Goal: Task Accomplishment & Management: Manage account settings

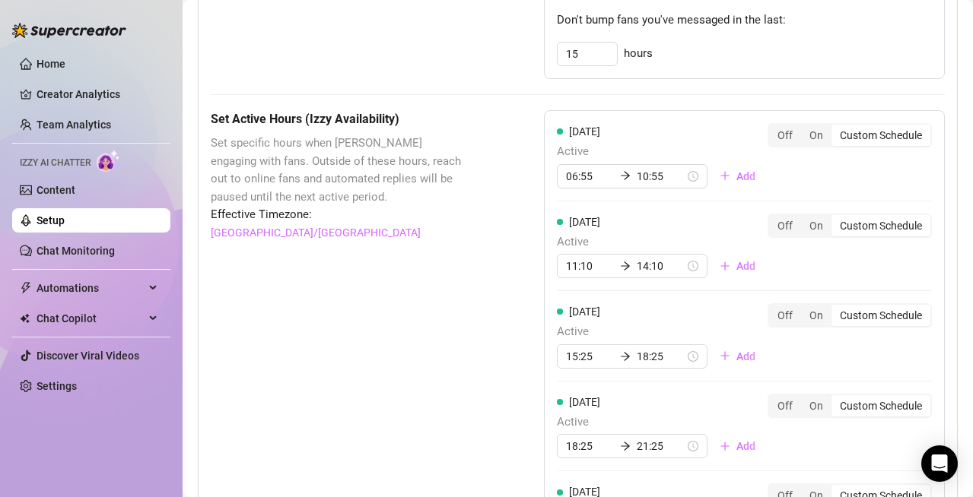
scroll to position [1074, 0]
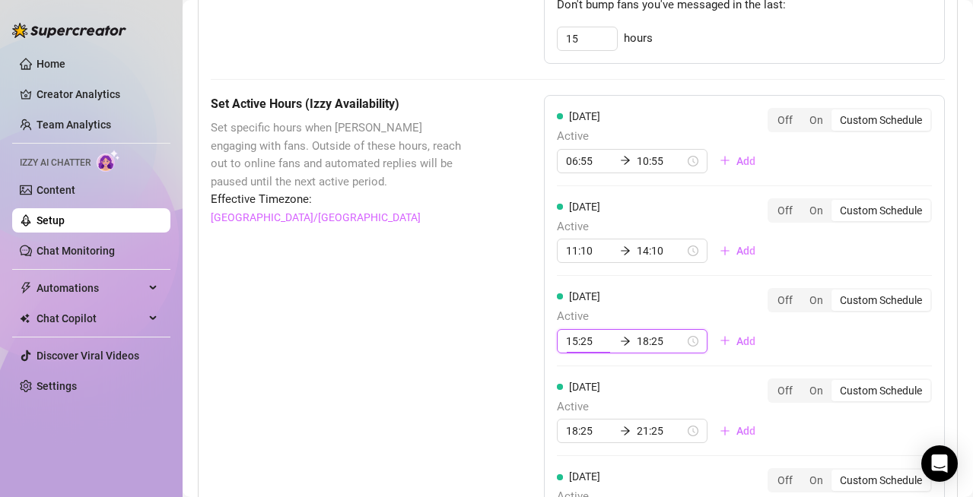
click at [579, 347] on input "15:25" at bounding box center [590, 341] width 48 height 17
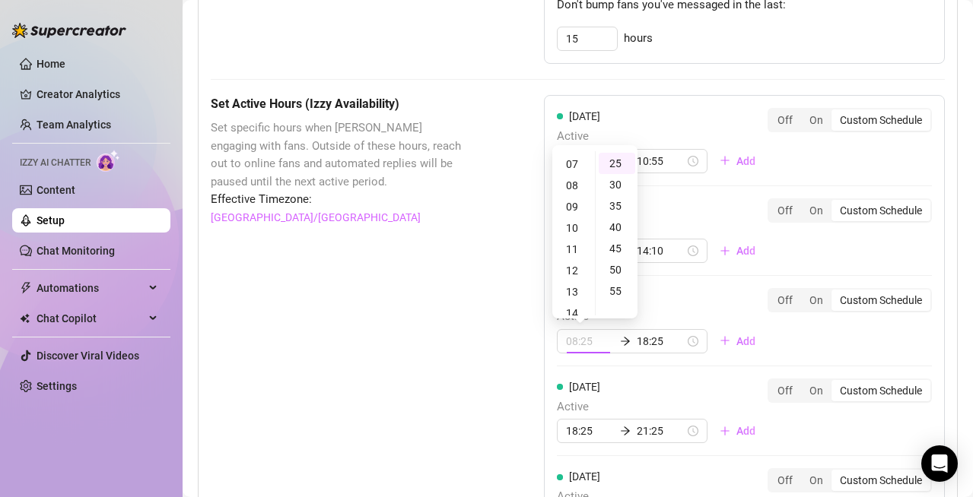
click at [570, 183] on div "08" at bounding box center [573, 185] width 36 height 21
click at [573, 178] on div "07" at bounding box center [573, 172] width 36 height 21
type input "07:25"
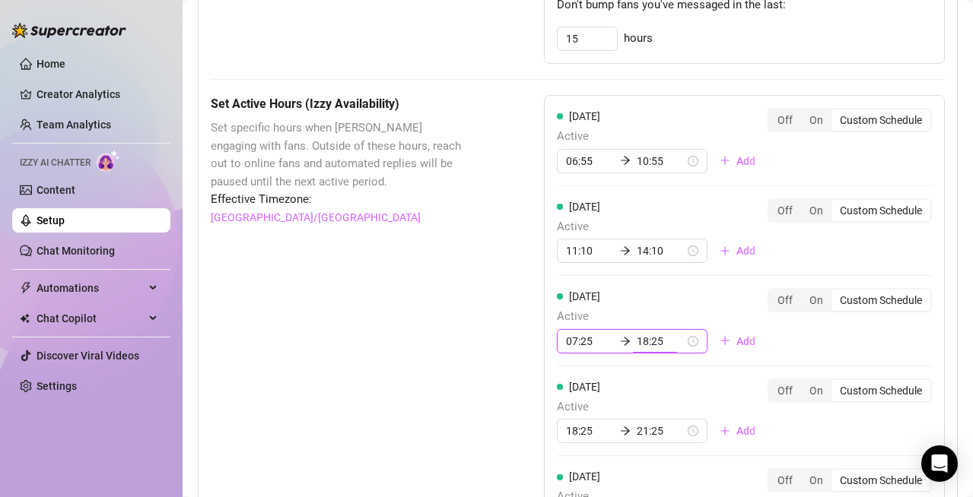
click at [448, 319] on div "Set Active Hours (Izzy Availability) Set specific hours when Izzy engaging with…" at bounding box center [339, 471] width 257 height 753
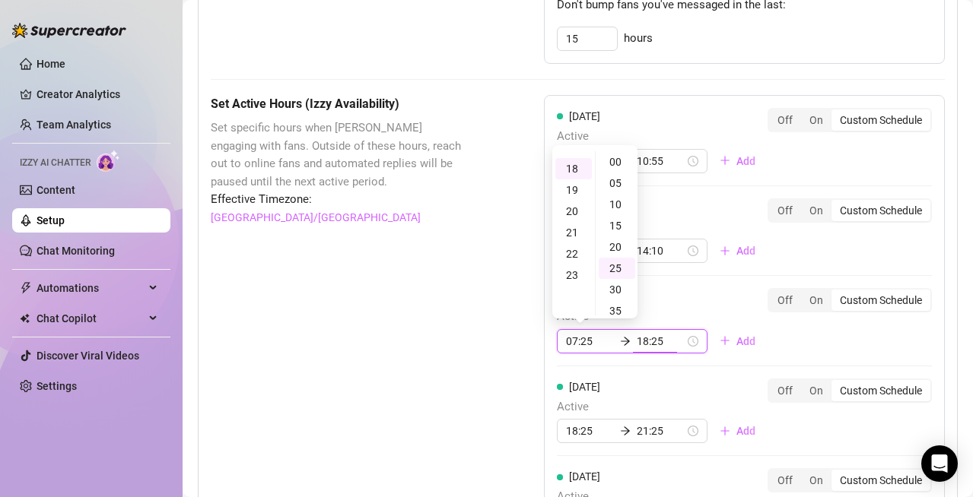
scroll to position [382, 0]
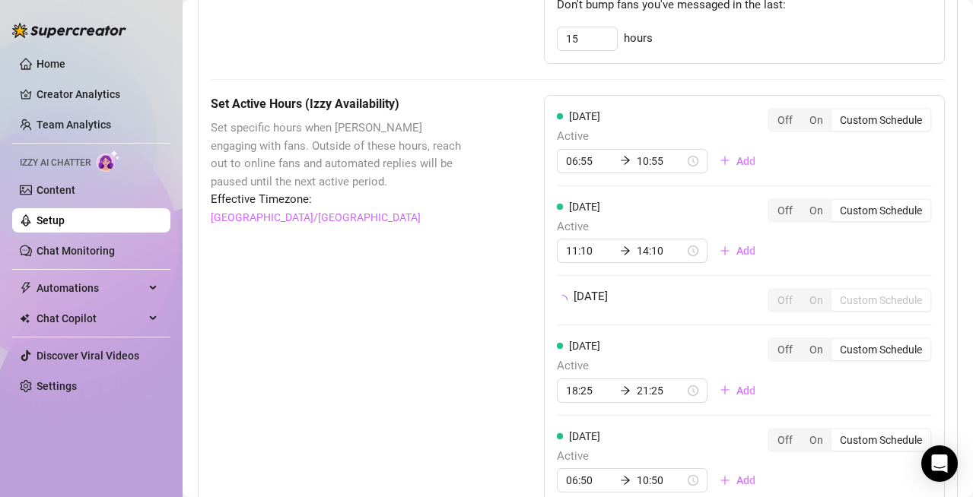
click at [448, 319] on div "Set Active Hours (Izzy Availability) Set specific hours when Izzy engaging with…" at bounding box center [339, 451] width 257 height 712
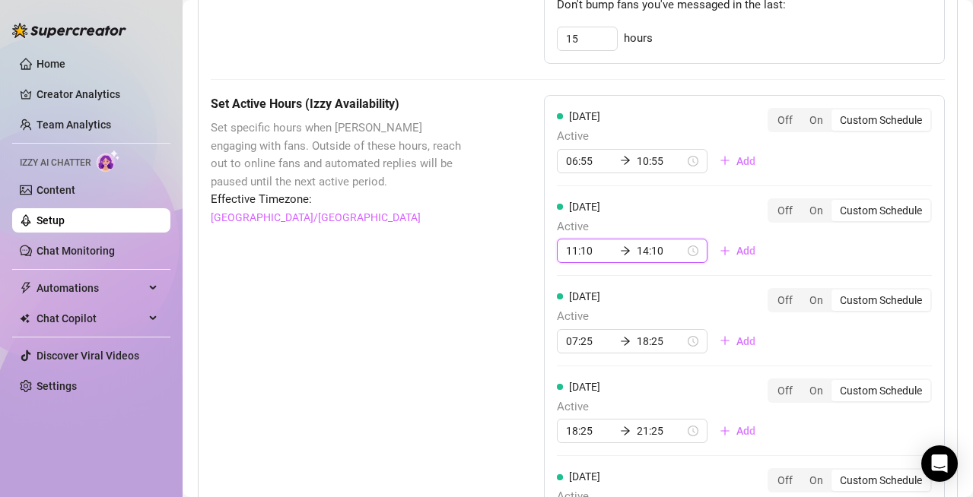
click at [587, 256] on input "11:10" at bounding box center [590, 251] width 48 height 17
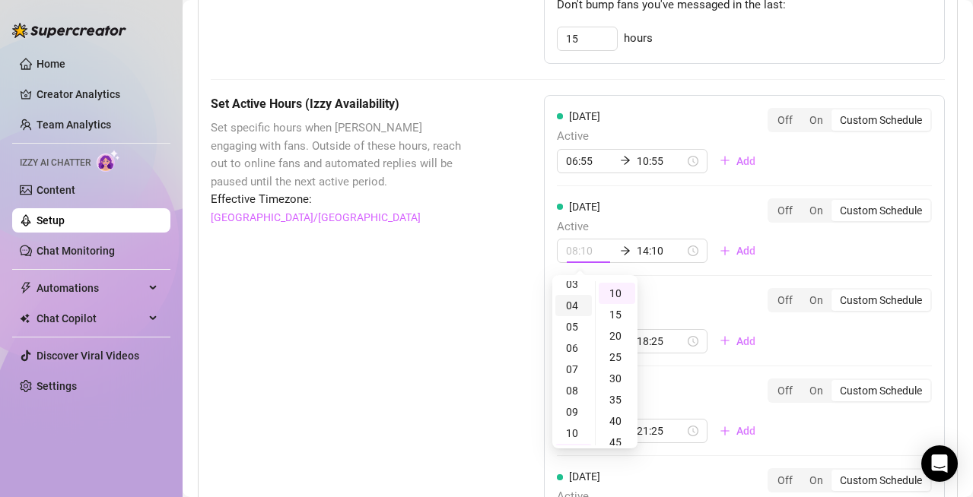
click at [571, 386] on div "08" at bounding box center [573, 390] width 36 height 21
click at [571, 304] on div "07" at bounding box center [573, 297] width 36 height 21
click at [618, 382] on div "45" at bounding box center [616, 383] width 36 height 21
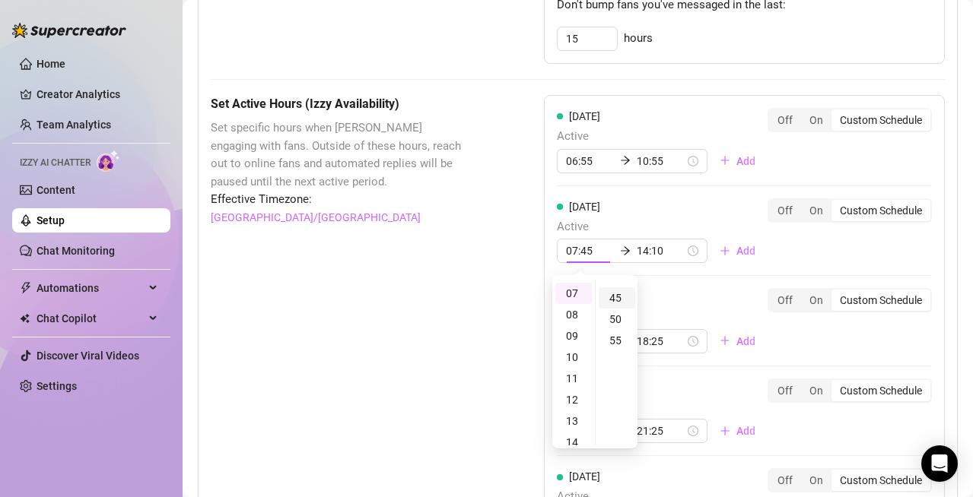
scroll to position [190, 0]
type input "07:45"
click at [458, 297] on div "Set Active Hours (Izzy Availability) Set specific hours when Izzy engaging with…" at bounding box center [339, 471] width 257 height 753
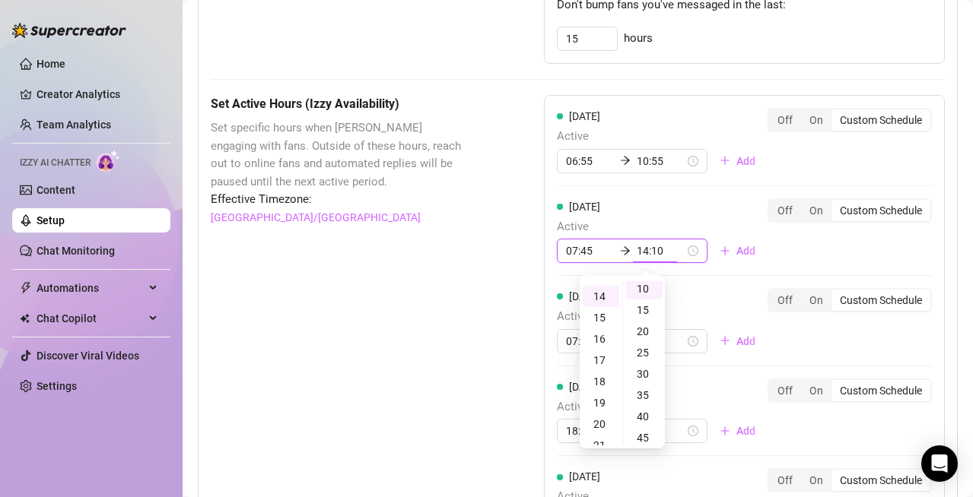
scroll to position [43, 0]
click at [458, 297] on div "Set Active Hours (Izzy Availability) Set specific hours when Izzy engaging with…" at bounding box center [339, 471] width 257 height 753
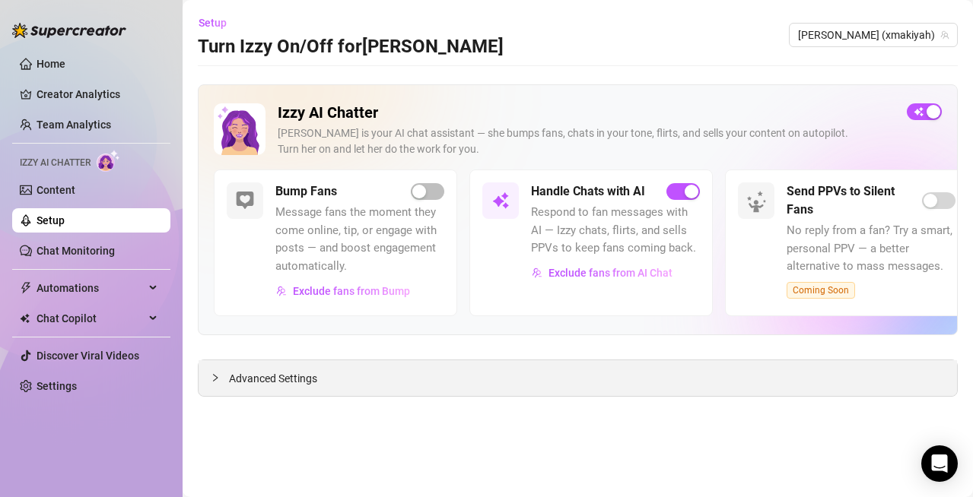
click at [275, 378] on span "Advanced Settings" at bounding box center [273, 378] width 88 height 17
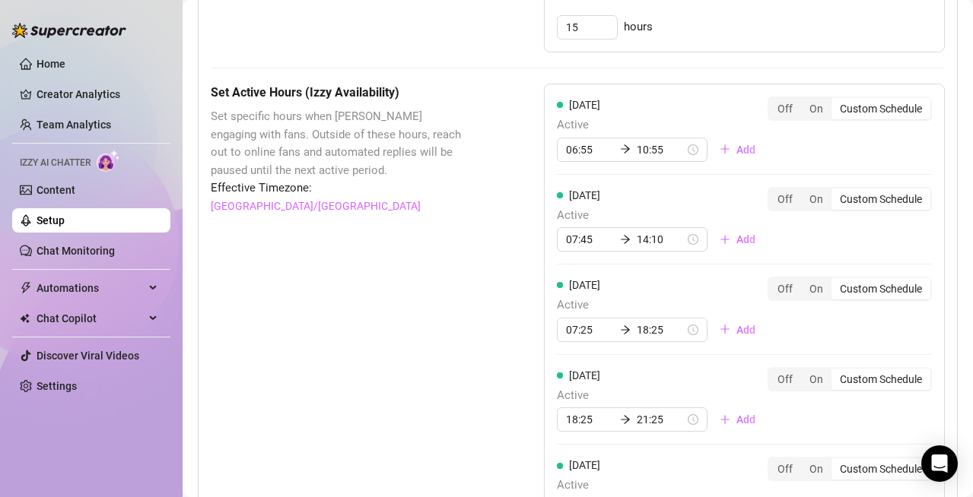
scroll to position [1086, 0]
click at [649, 332] on input "18:25" at bounding box center [660, 329] width 48 height 17
click at [601, 233] on div "22" at bounding box center [600, 236] width 36 height 21
type input "22:25"
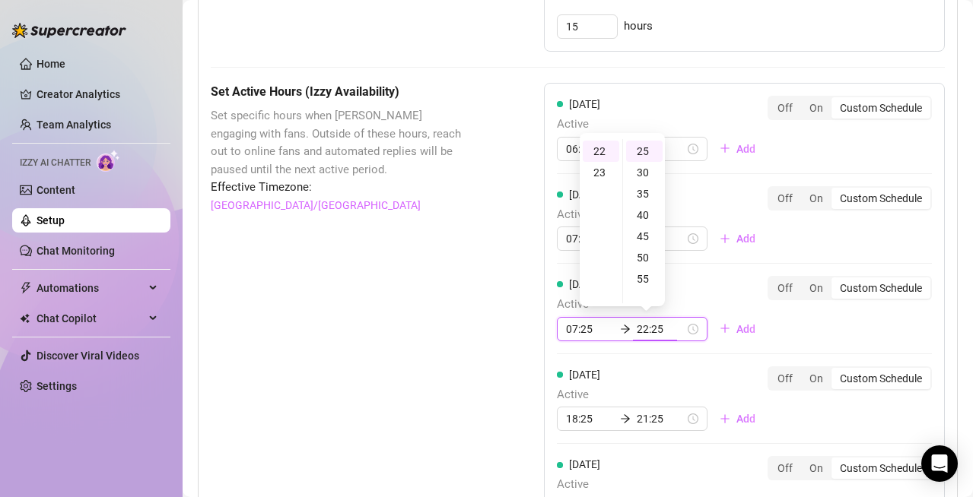
click at [435, 302] on div "Set Active Hours (Izzy Availability) Set specific hours when Izzy engaging with…" at bounding box center [339, 459] width 257 height 753
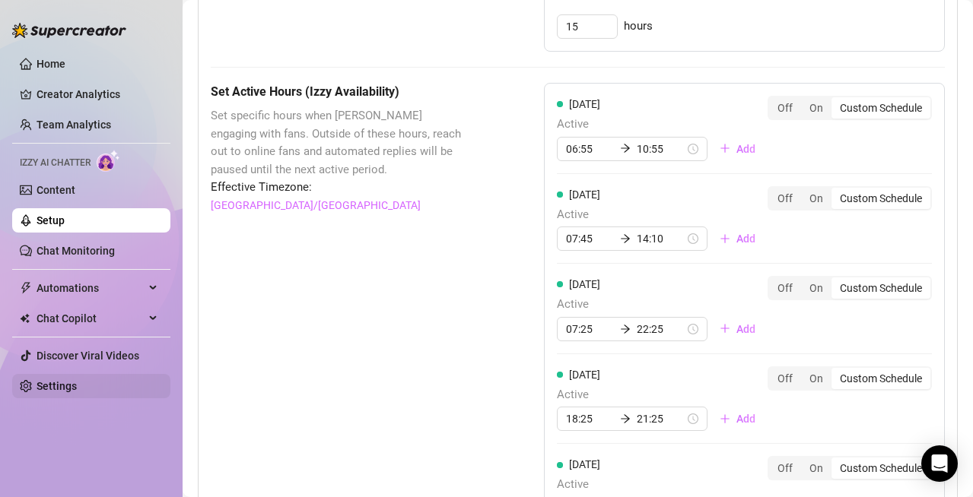
click at [67, 384] on link "Settings" at bounding box center [56, 386] width 40 height 12
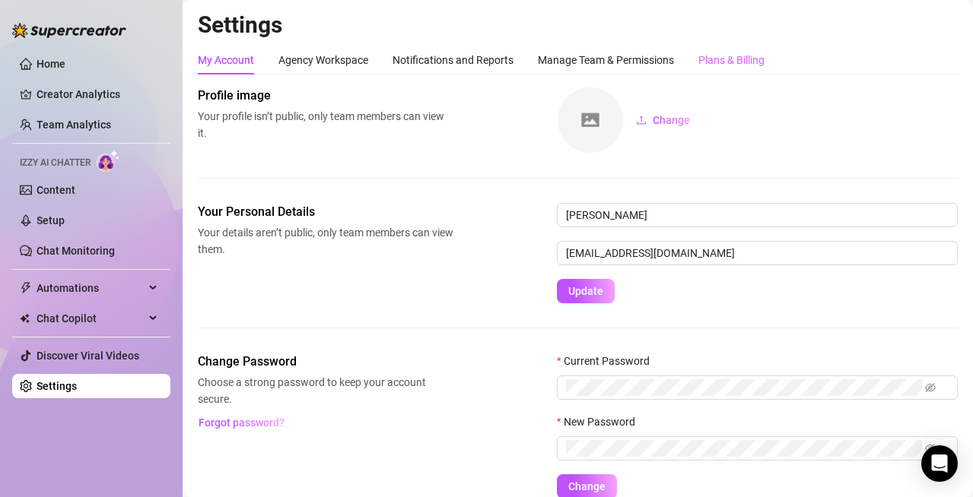
click at [754, 51] on div "Plans & Billing" at bounding box center [731, 60] width 66 height 29
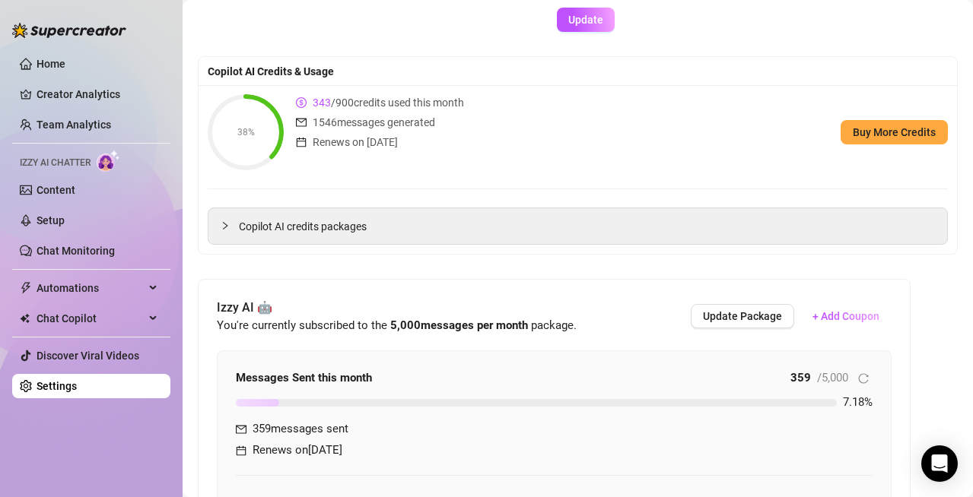
scroll to position [128, 0]
